Goal: Find specific page/section: Locate a particular part of the current website

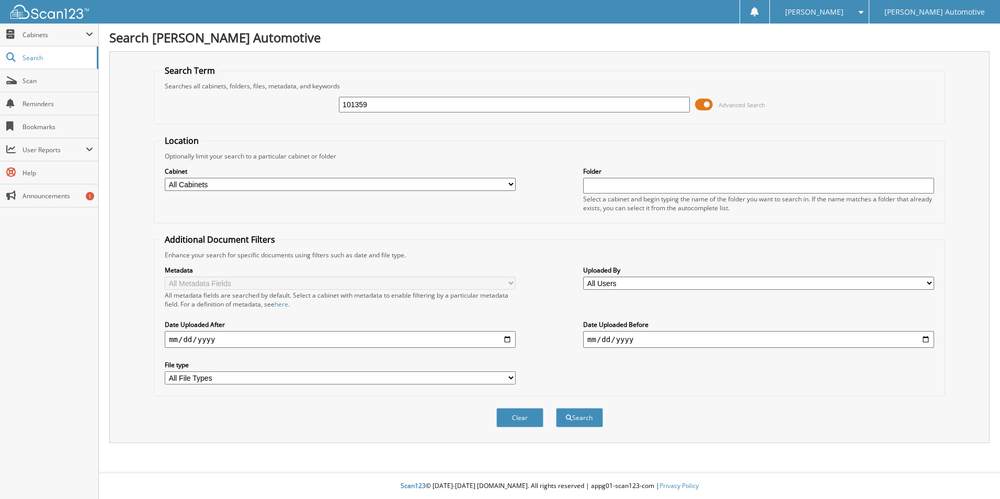
type input "101359"
click at [556, 408] on button "Search" at bounding box center [579, 417] width 47 height 19
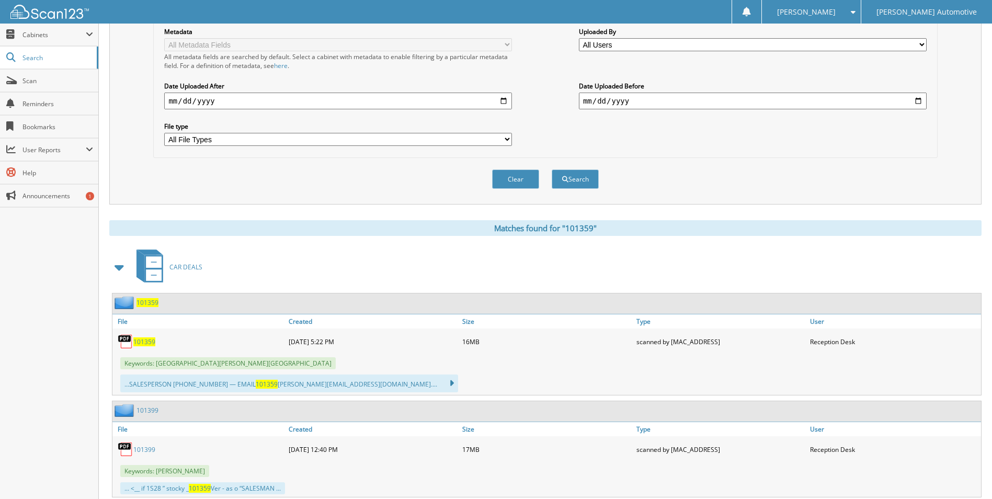
scroll to position [314, 0]
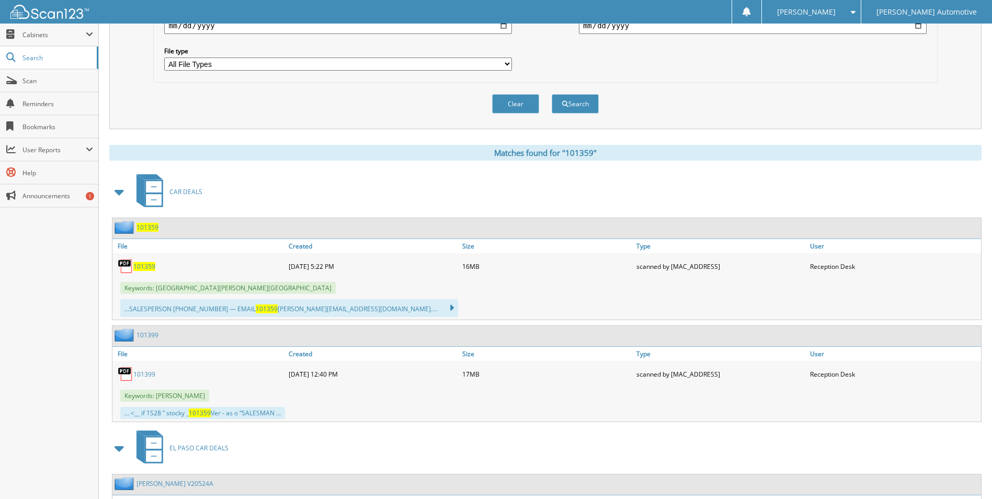
click at [148, 267] on span "101359" at bounding box center [144, 266] width 22 height 9
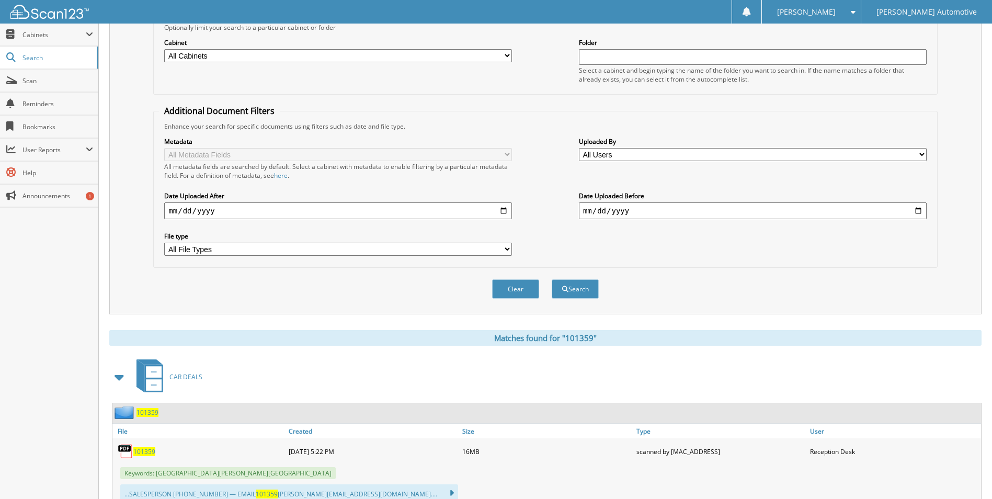
scroll to position [0, 0]
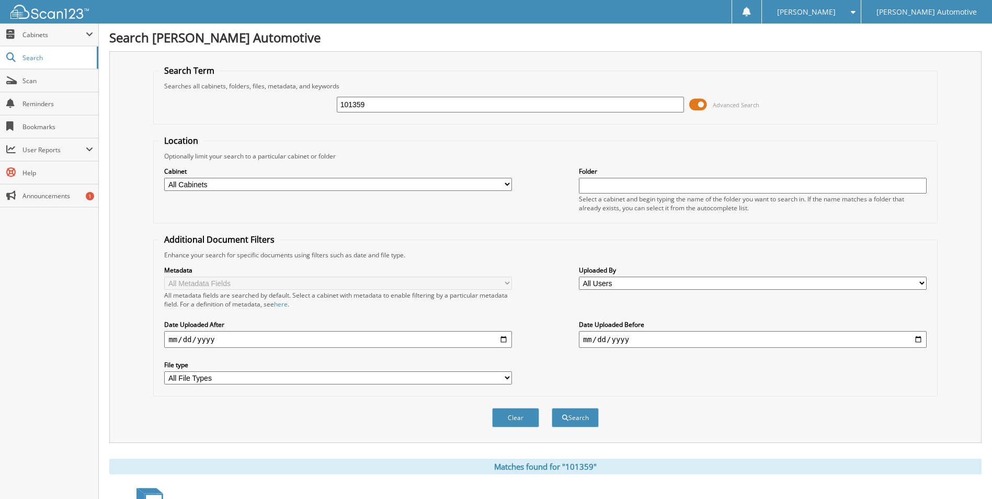
click at [836, 9] on span "[PERSON_NAME]" at bounding box center [806, 12] width 59 height 6
click at [856, 53] on link "Logout" at bounding box center [811, 51] width 99 height 18
